Goal: Information Seeking & Learning: Learn about a topic

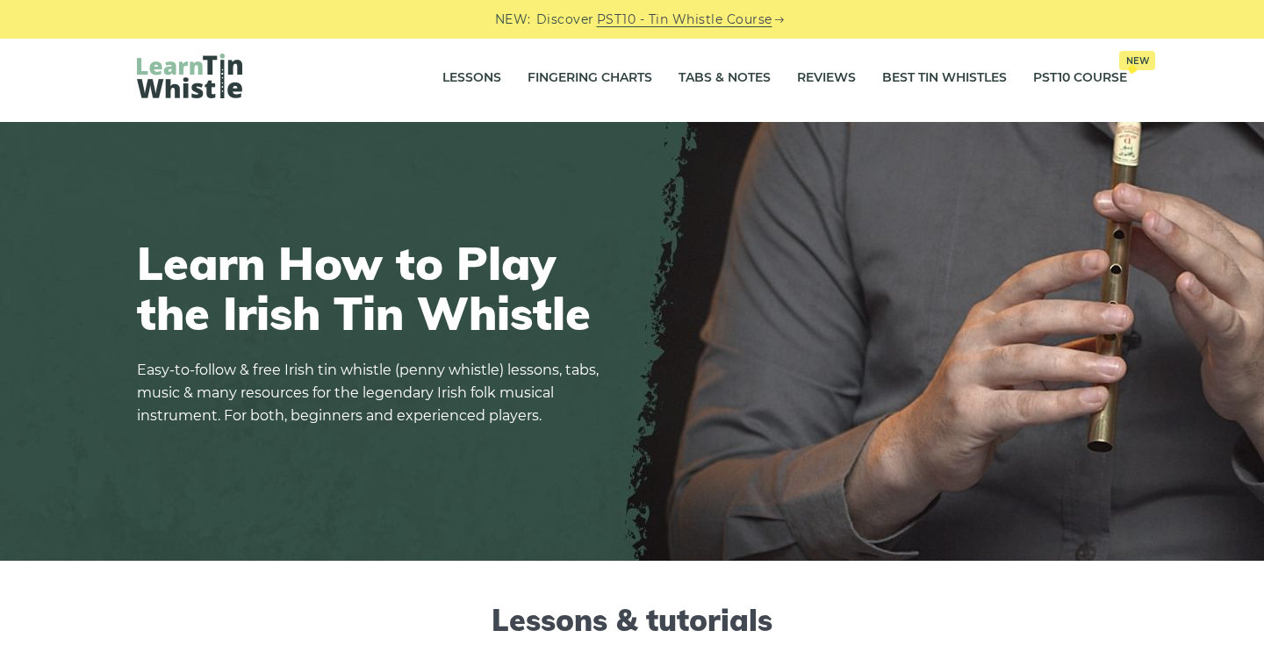
scroll to position [2, 0]
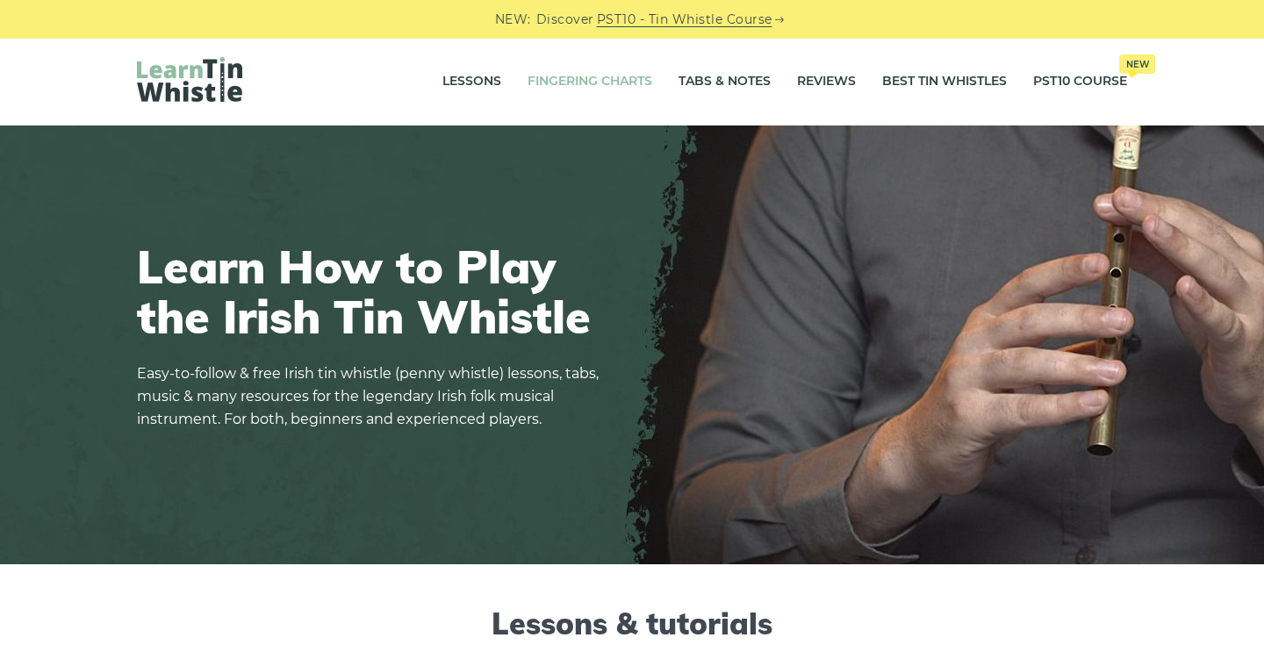
click at [598, 75] on link "Fingering Charts" at bounding box center [589, 82] width 125 height 44
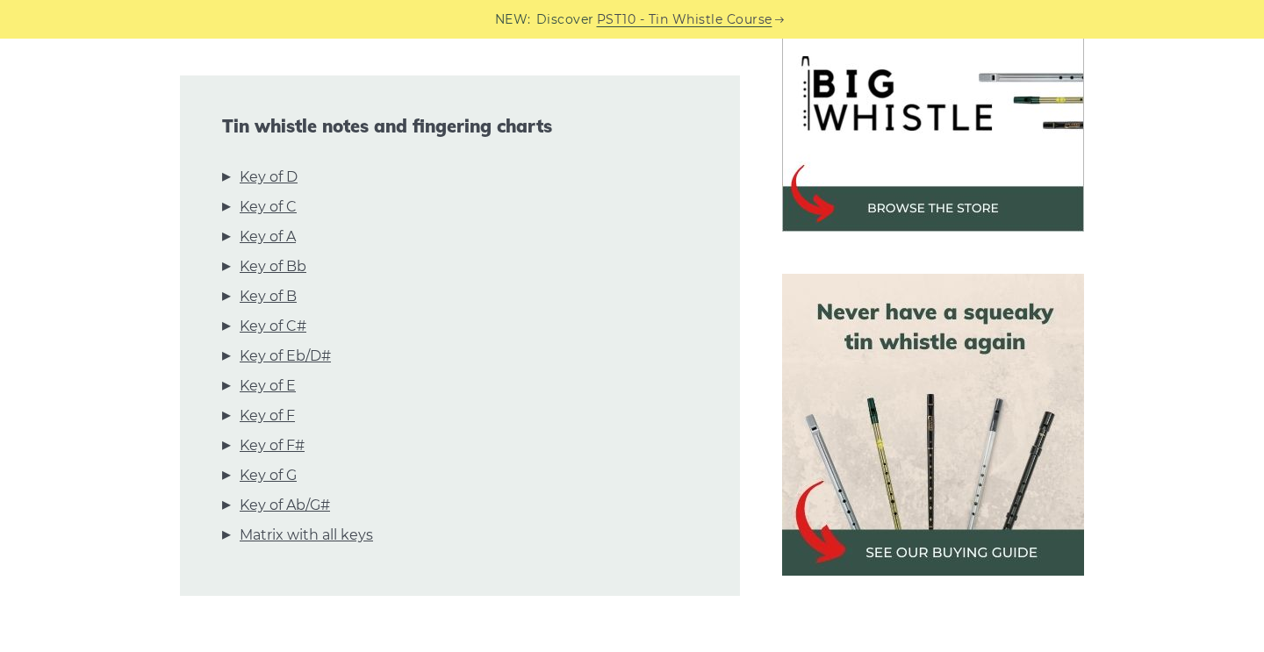
scroll to position [573, 0]
click at [273, 175] on link "Key of D" at bounding box center [269, 177] width 58 height 23
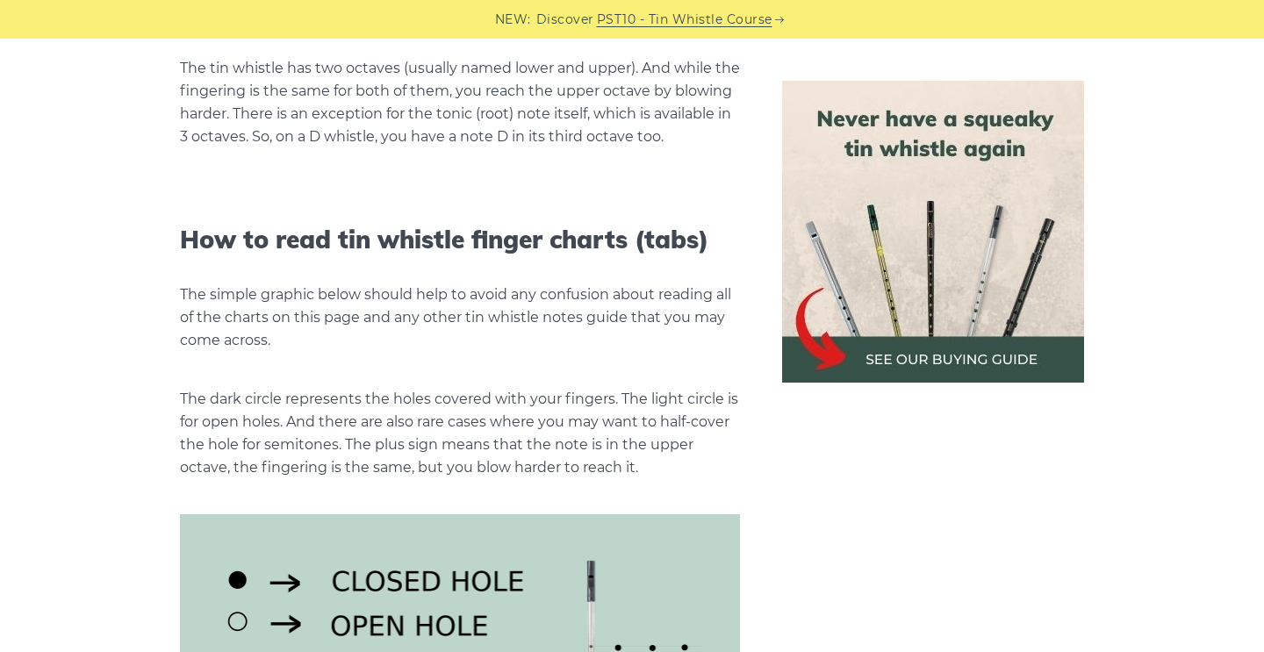
scroll to position [1906, 0]
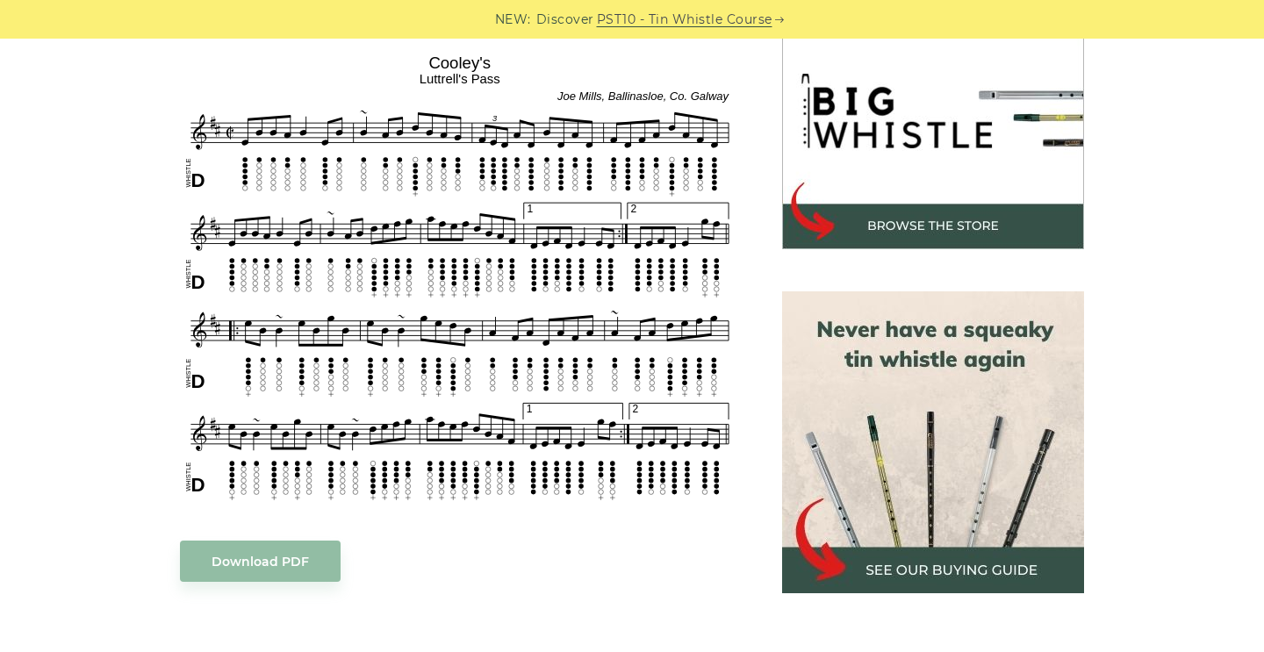
scroll to position [571, 0]
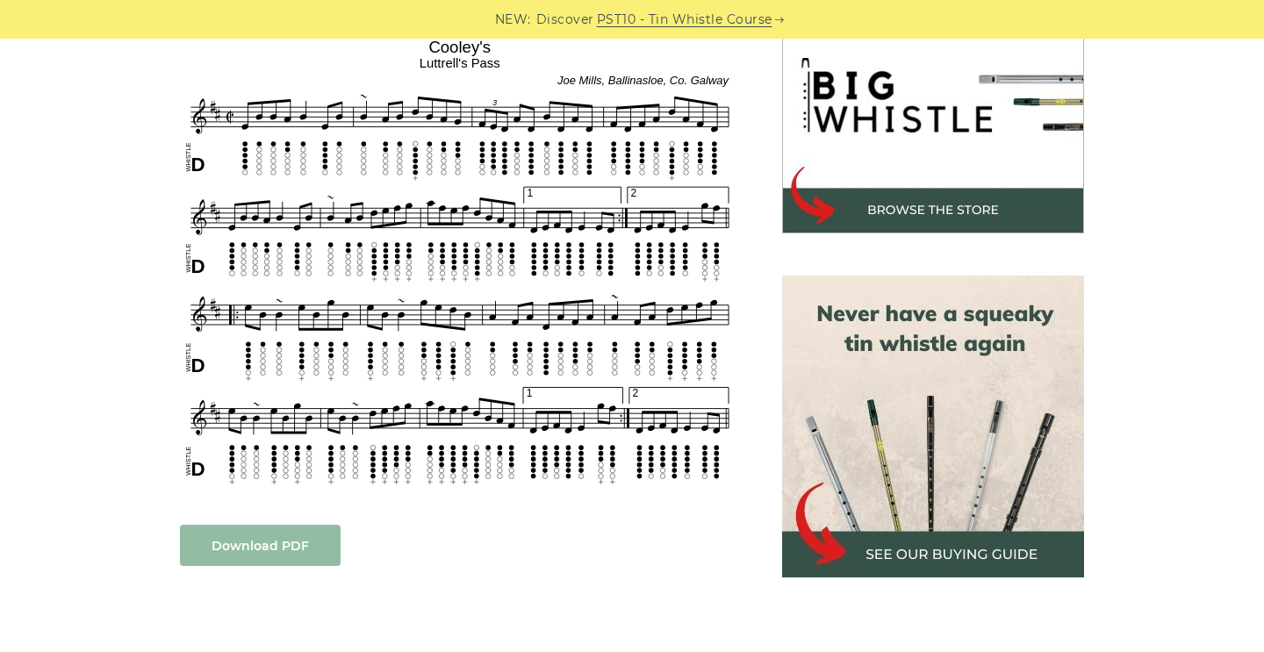
click at [240, 532] on link "Download PDF" at bounding box center [260, 545] width 161 height 41
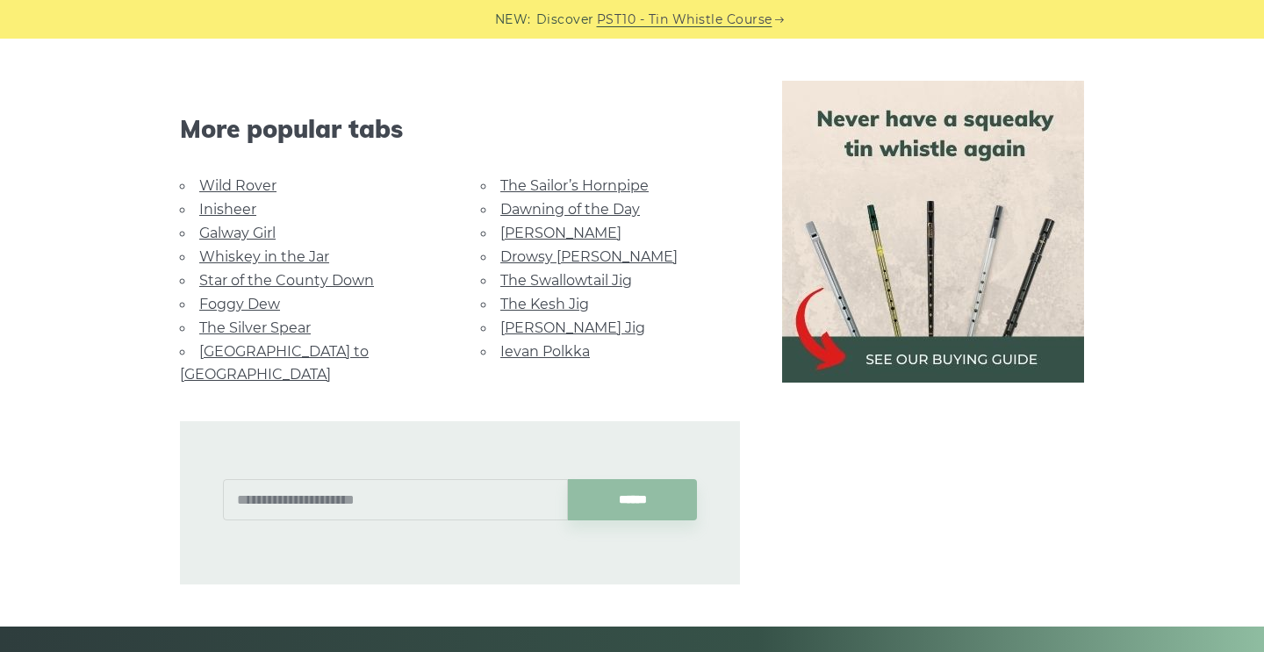
scroll to position [1136, 0]
click at [542, 346] on link "Ievan Polkka" at bounding box center [545, 350] width 90 height 17
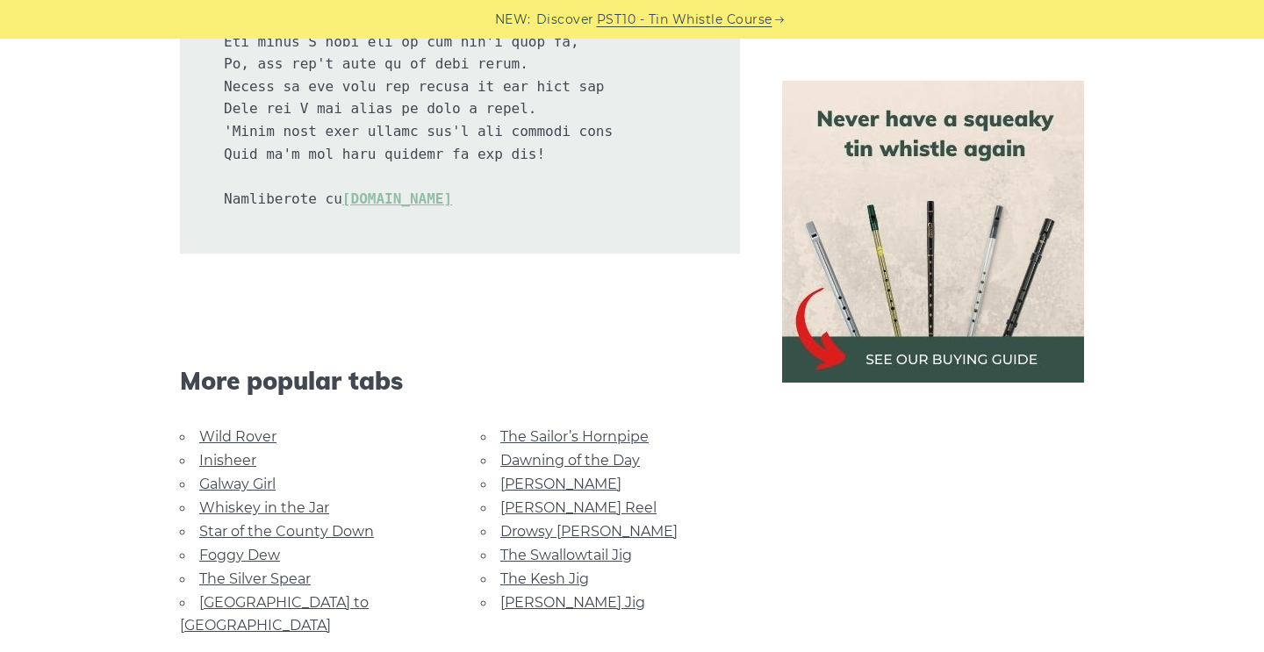
scroll to position [3956, 0]
click at [586, 429] on link "The Sailor’s Hornpipe" at bounding box center [574, 437] width 148 height 17
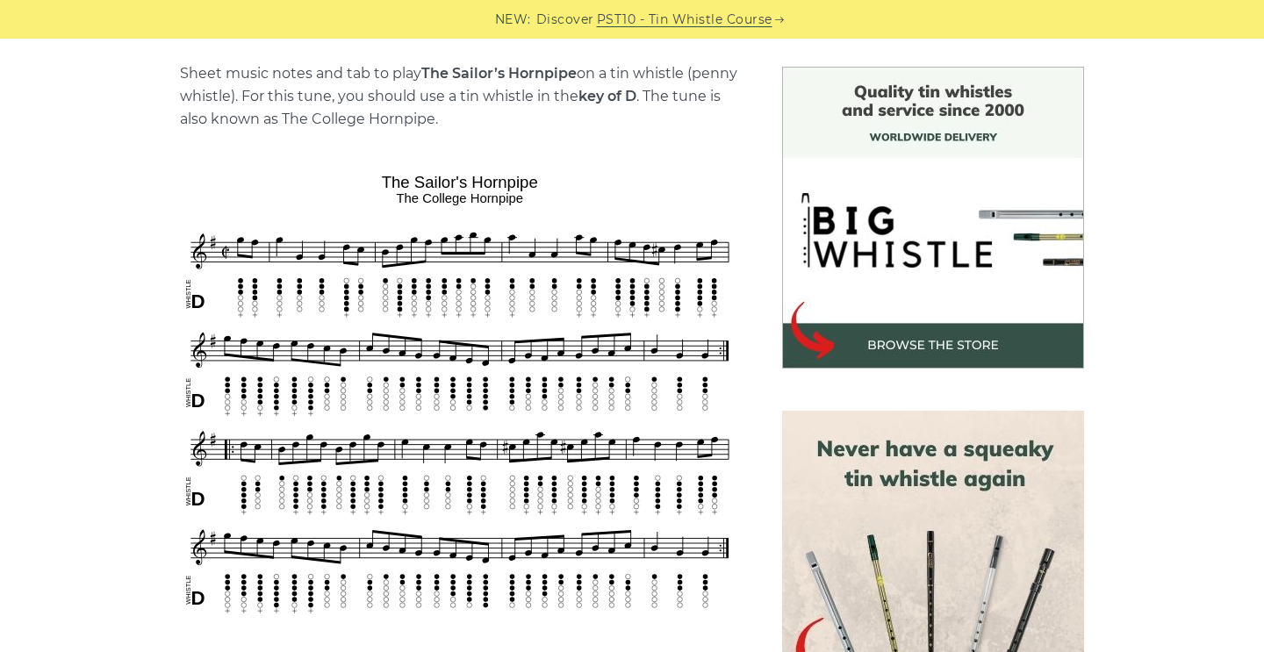
scroll to position [440, 0]
